Goal: Navigation & Orientation: Find specific page/section

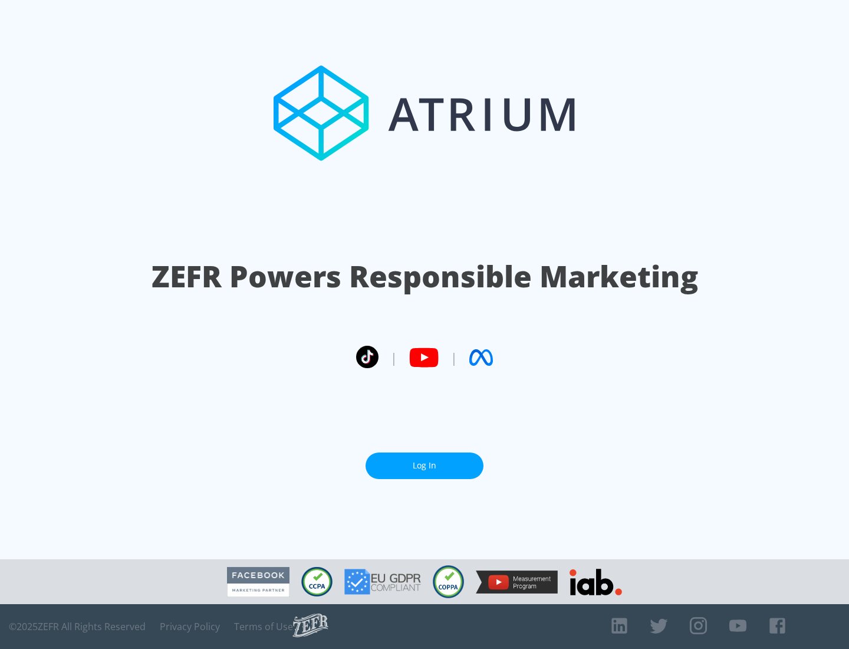
click at [425, 465] on link "Log In" at bounding box center [425, 465] width 118 height 27
